Goal: Task Accomplishment & Management: Complete application form

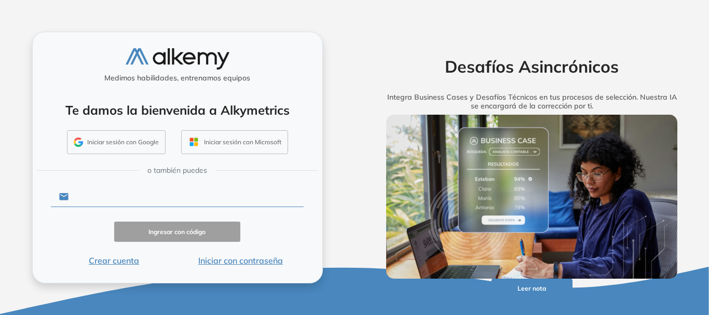
click at [137, 194] on input "text" at bounding box center [186, 197] width 235 height 20
type input "**********"
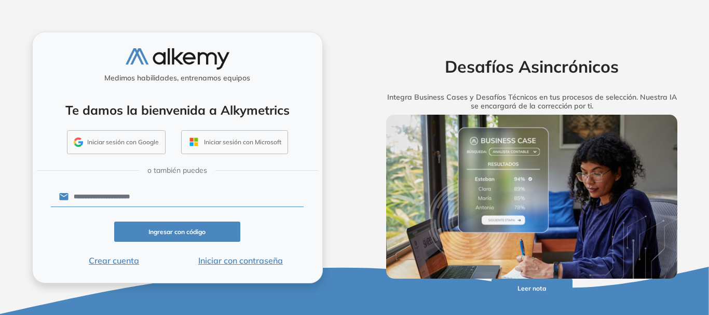
click at [154, 231] on button "Ingresar con código" at bounding box center [177, 232] width 127 height 20
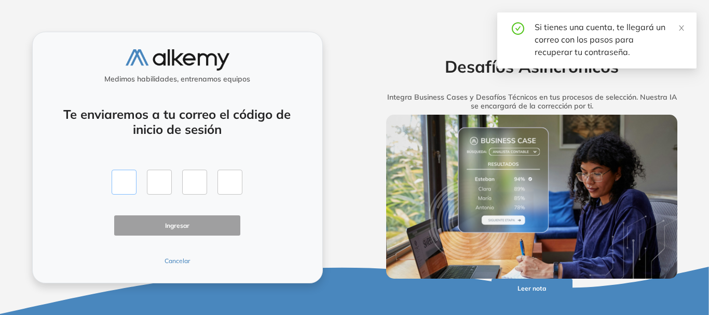
click at [131, 183] on input "text" at bounding box center [124, 182] width 25 height 25
type input "*"
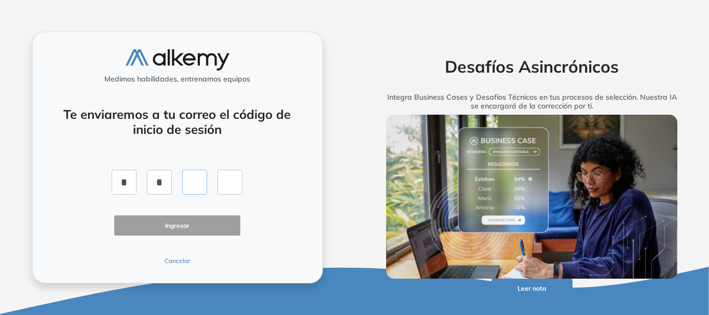
type input "*"
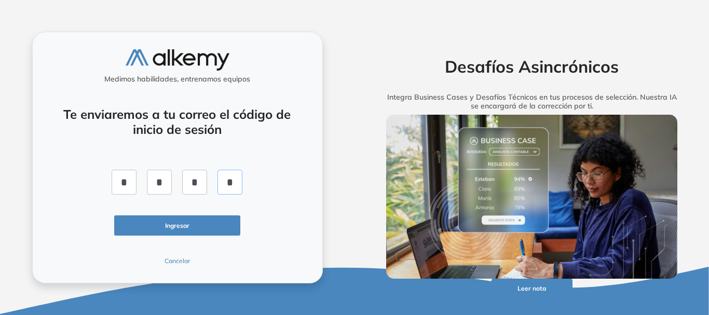
type input "*"
click at [147, 220] on button "Ingresar" at bounding box center [177, 226] width 127 height 20
click at [236, 182] on input "*" at bounding box center [230, 182] width 25 height 25
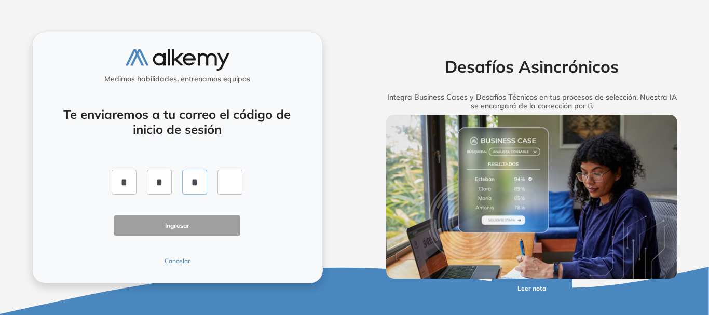
type input "*"
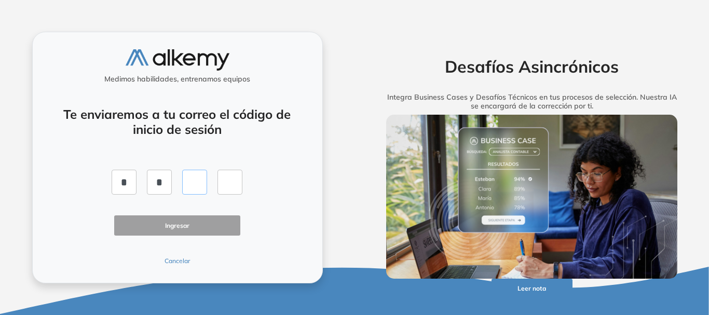
type input "*"
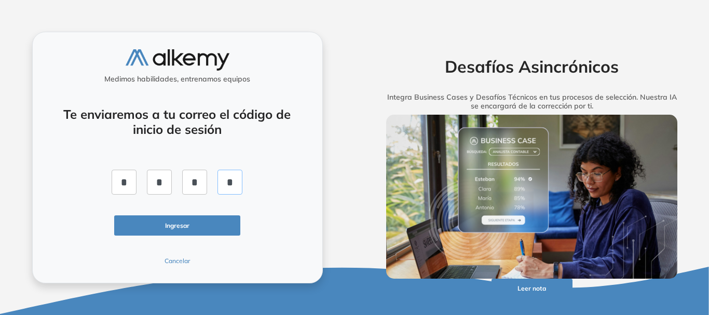
type input "*"
click at [172, 220] on button "Ingresar" at bounding box center [177, 226] width 127 height 20
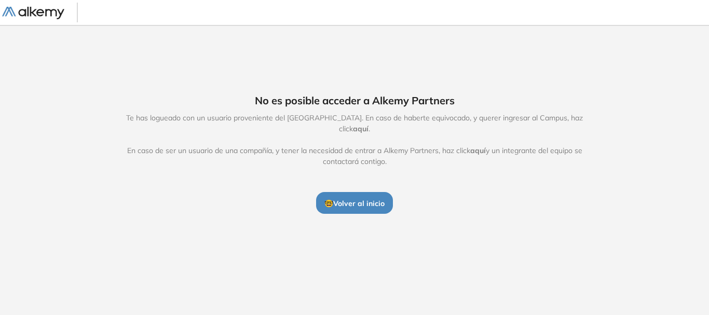
click at [372, 199] on span "🤓 Volver al inicio" at bounding box center [355, 203] width 60 height 9
